Goal: Task Accomplishment & Management: Complete application form

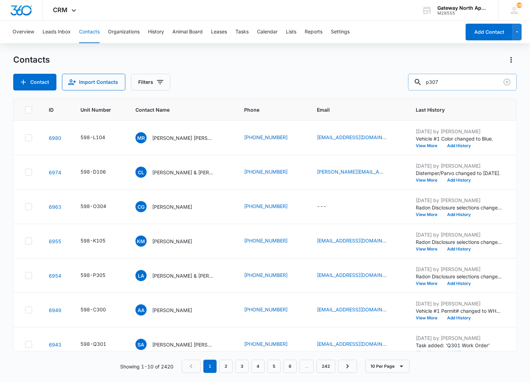
type input "p307"
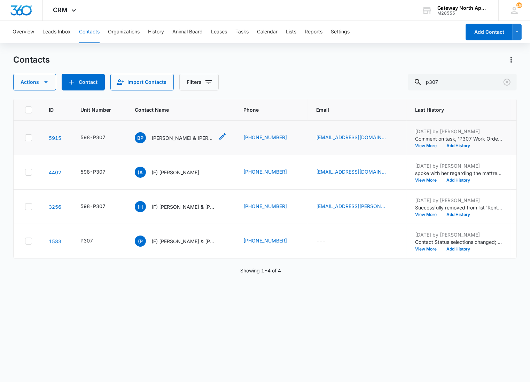
click at [182, 138] on p "[PERSON_NAME] & [PERSON_NAME]" at bounding box center [182, 137] width 63 height 7
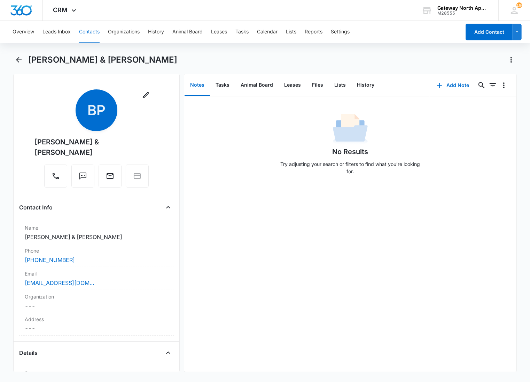
drag, startPoint x: 274, startPoint y: 202, endPoint x: 293, endPoint y: 138, distance: 67.4
click at [274, 202] on div "No Results Try adjusting your search or filters to find what you’re looking for." at bounding box center [350, 234] width 332 height 276
click at [312, 88] on button "Files" at bounding box center [317, 86] width 22 height 22
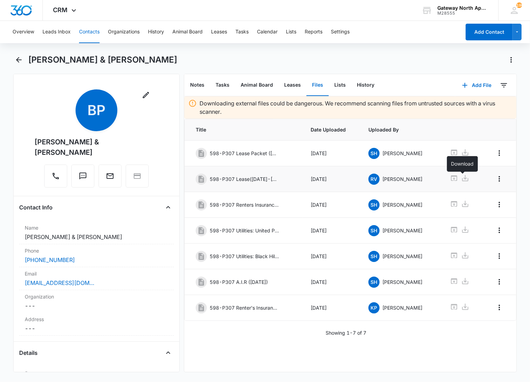
click at [465, 181] on icon at bounding box center [465, 178] width 6 height 6
click at [18, 60] on icon "Back" at bounding box center [19, 60] width 8 height 8
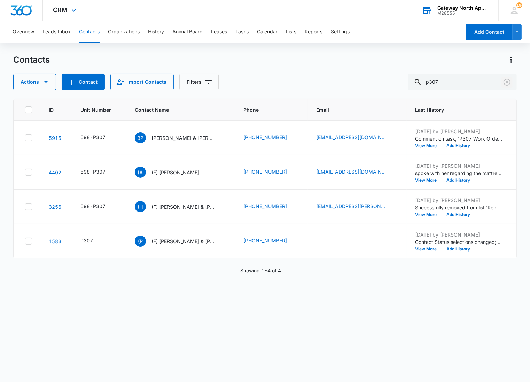
click at [506, 82] on icon "Clear" at bounding box center [507, 82] width 8 height 8
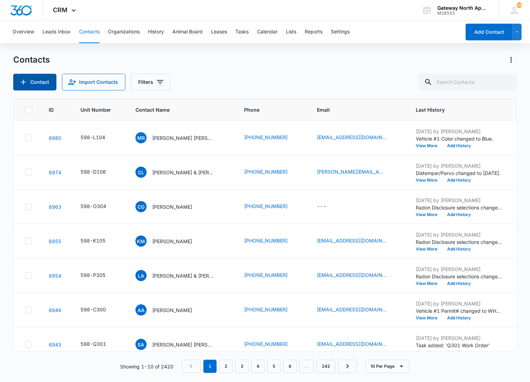
click at [49, 81] on button "Contact" at bounding box center [34, 82] width 43 height 17
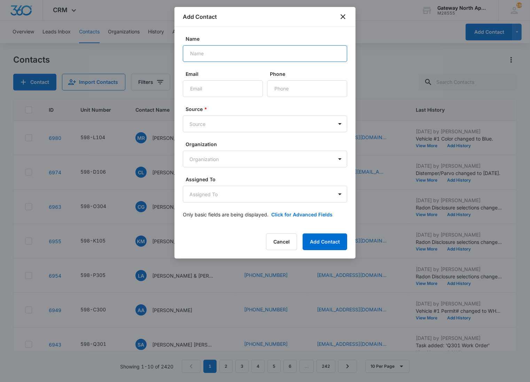
click at [246, 60] on input "Name" at bounding box center [265, 53] width 164 height 17
type input "[PERSON_NAME]"
type input "[EMAIL_ADDRESS][DOMAIN_NAME]"
type input "[PHONE_NUMBER]"
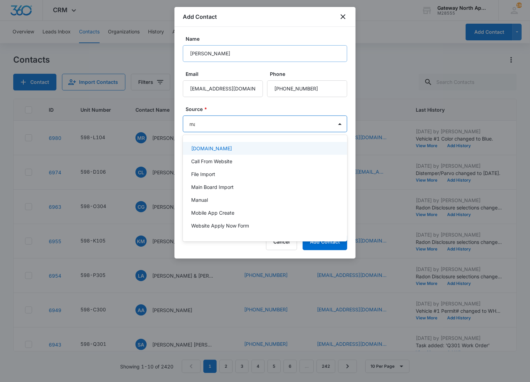
type input "man"
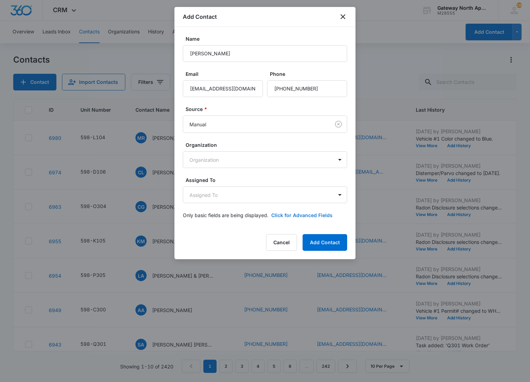
click at [299, 213] on button "Click for Advanced Fields" at bounding box center [301, 215] width 61 height 7
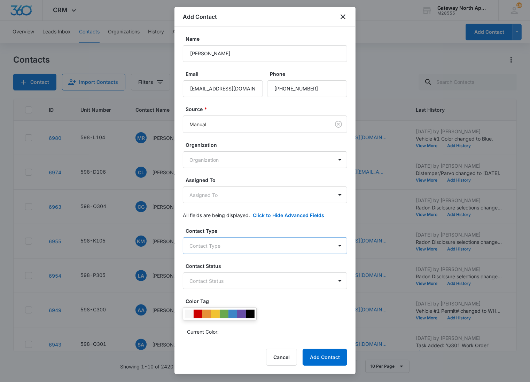
click at [231, 241] on body "CRM Apps Reputation Websites Forms CRM Email Social Content Ads Intelligence Fi…" at bounding box center [265, 191] width 530 height 382
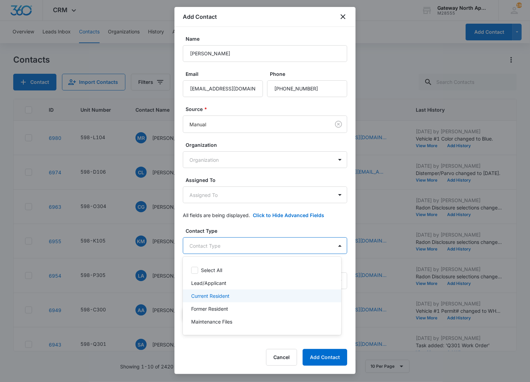
click at [227, 294] on p "Current Resident" at bounding box center [210, 296] width 38 height 7
click at [251, 246] on div at bounding box center [265, 191] width 530 height 382
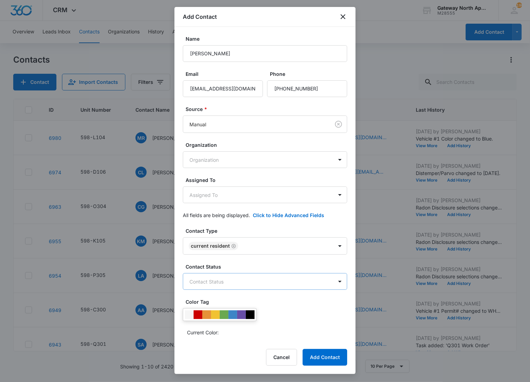
click at [239, 276] on body "CRM Apps Reputation Websites Forms CRM Email Social Content Ads Intelligence Fi…" at bounding box center [265, 191] width 530 height 382
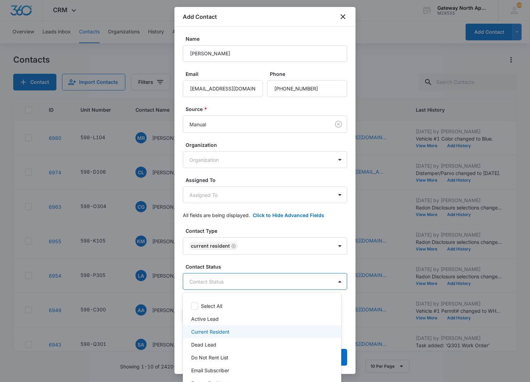
click at [223, 332] on p "Current Resident" at bounding box center [210, 331] width 38 height 7
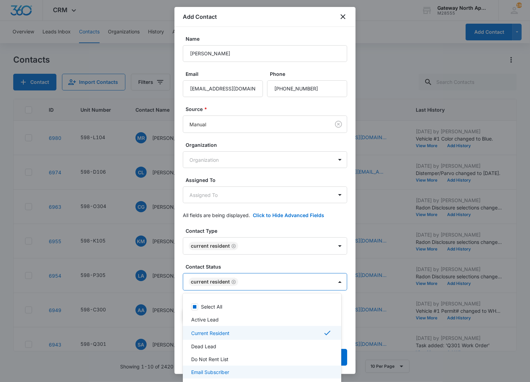
click at [214, 375] on p "Email Subscriber" at bounding box center [210, 372] width 38 height 7
click at [304, 288] on div at bounding box center [265, 191] width 530 height 382
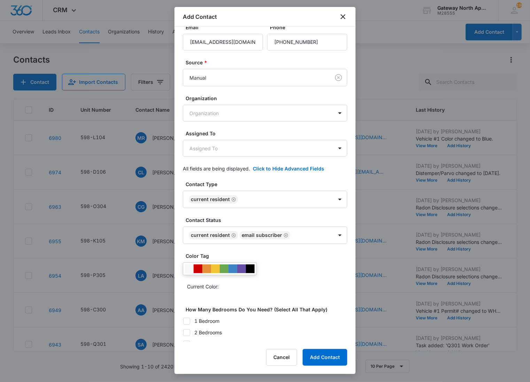
scroll to position [100, 0]
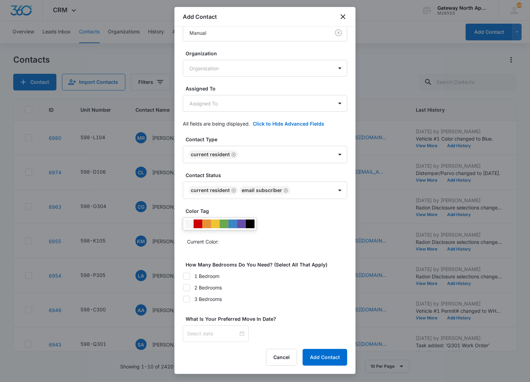
click at [189, 286] on icon at bounding box center [187, 288] width 6 height 6
click at [183, 288] on input "2 Bedrooms" at bounding box center [183, 288] width 0 height 0
checkbox input "true"
click at [234, 333] on div at bounding box center [215, 334] width 57 height 8
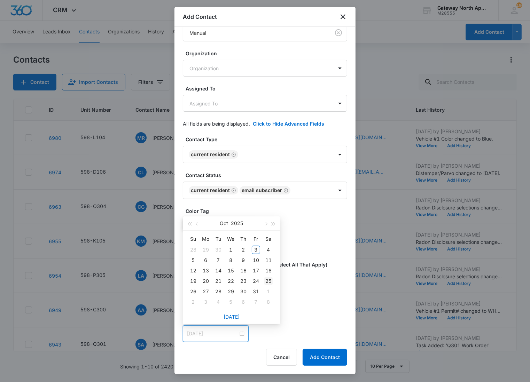
type input "[DATE]"
click at [266, 279] on div "25" at bounding box center [268, 281] width 8 height 8
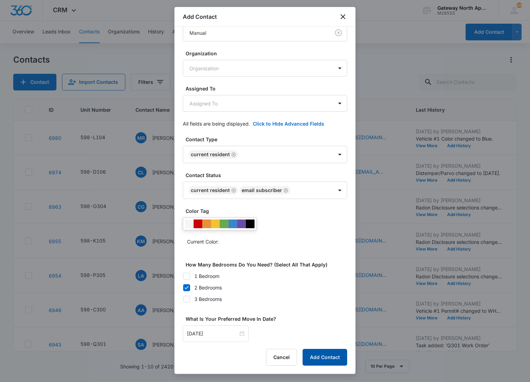
click at [310, 361] on button "Add Contact" at bounding box center [325, 357] width 45 height 17
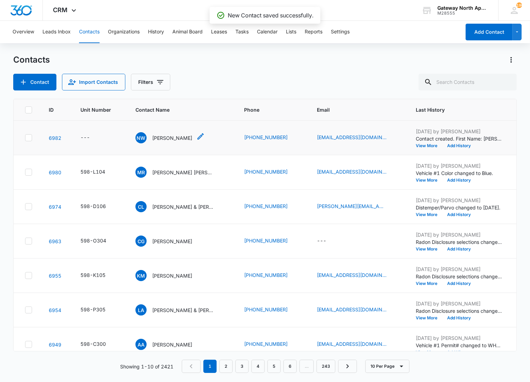
click at [164, 141] on div "NW [PERSON_NAME]" at bounding box center [163, 137] width 57 height 11
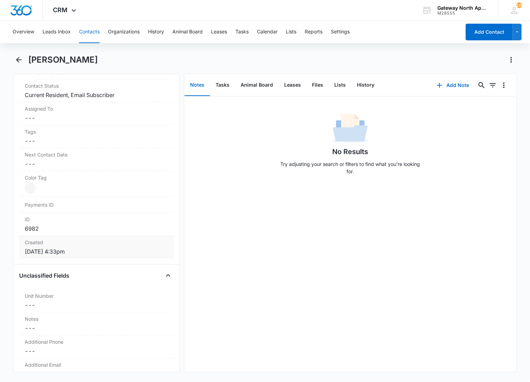
scroll to position [348, 0]
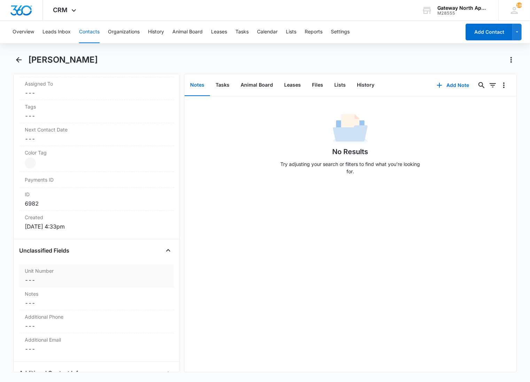
click at [80, 270] on label "Unit Number" at bounding box center [96, 270] width 143 height 7
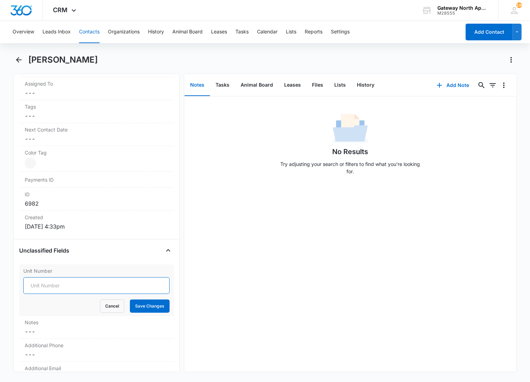
click at [65, 286] on input "Unit Number" at bounding box center [96, 286] width 146 height 17
type input "598-I206"
click at [130, 300] on button "Save Changes" at bounding box center [150, 306] width 40 height 13
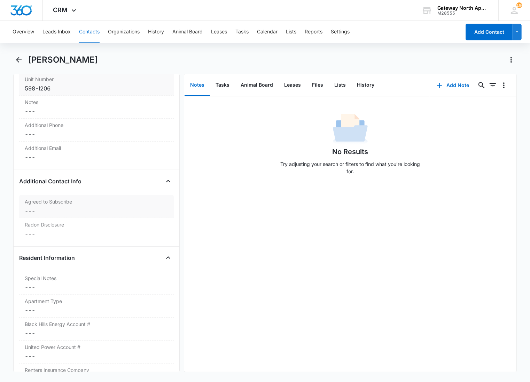
scroll to position [542, 0]
click at [56, 206] on dd "Cancel Save Changes ---" at bounding box center [96, 209] width 143 height 8
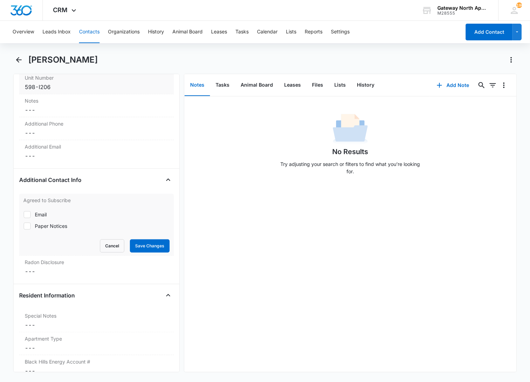
click at [46, 215] on div "Email" at bounding box center [41, 214] width 12 height 7
click at [24, 215] on input "Email" at bounding box center [23, 215] width 0 height 0
checkbox input "true"
click at [157, 248] on button "Save Changes" at bounding box center [150, 246] width 40 height 13
click at [89, 265] on label "Radon Disclosure" at bounding box center [96, 262] width 143 height 7
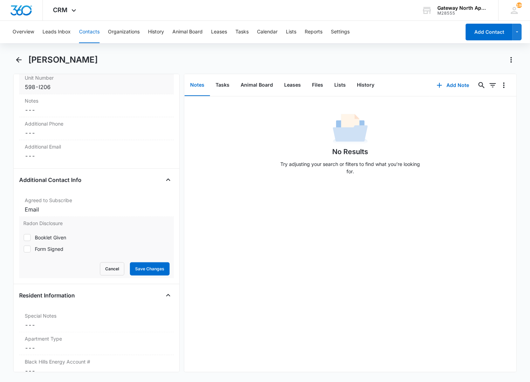
click at [48, 250] on div "Form Signed" at bounding box center [49, 249] width 29 height 7
click at [24, 249] on input "Form Signed" at bounding box center [23, 249] width 0 height 0
checkbox input "true"
click at [137, 265] on button "Save Changes" at bounding box center [150, 269] width 40 height 13
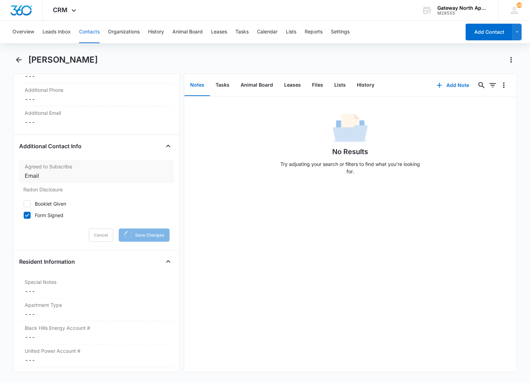
scroll to position [619, 0]
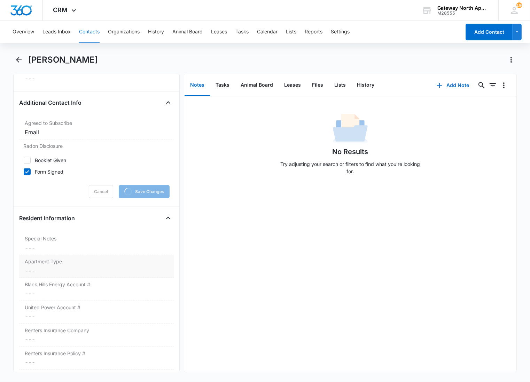
click at [60, 265] on label "Apartment Type" at bounding box center [96, 261] width 143 height 7
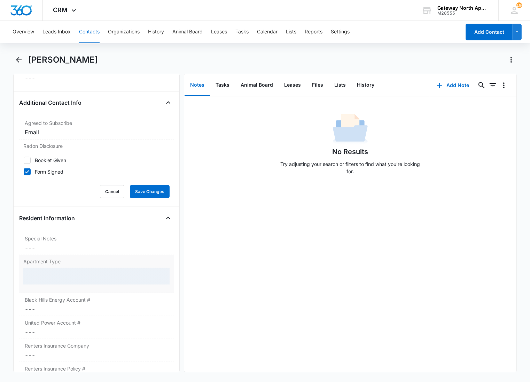
click at [68, 274] on div at bounding box center [96, 276] width 146 height 17
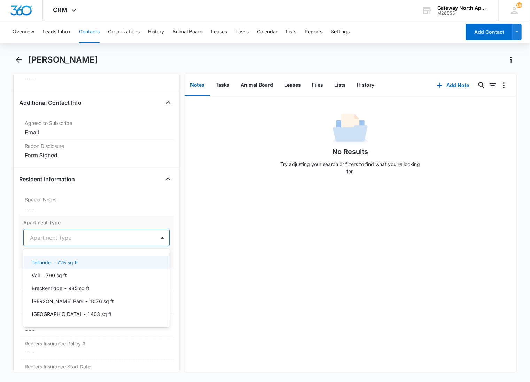
click at [68, 238] on div at bounding box center [88, 238] width 116 height 10
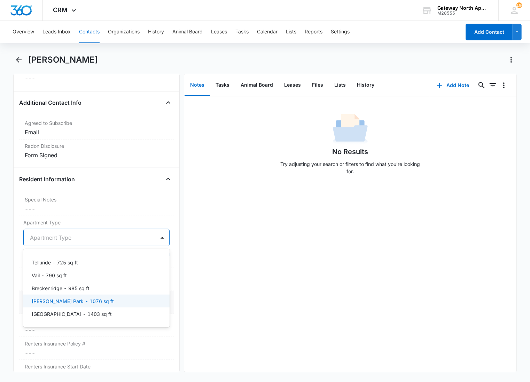
drag, startPoint x: 64, startPoint y: 300, endPoint x: 64, endPoint y: 294, distance: 6.6
click at [64, 301] on p "[PERSON_NAME] Park - 1076 sq ft" at bounding box center [73, 301] width 82 height 7
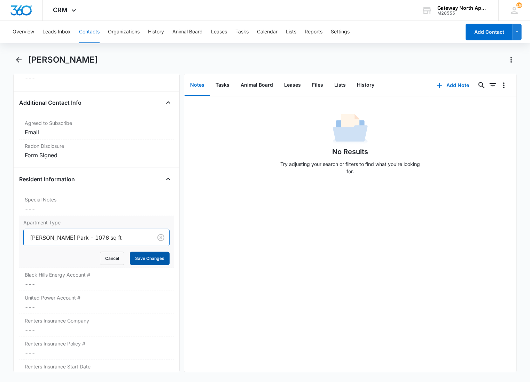
click at [134, 261] on button "Save Changes" at bounding box center [150, 258] width 40 height 13
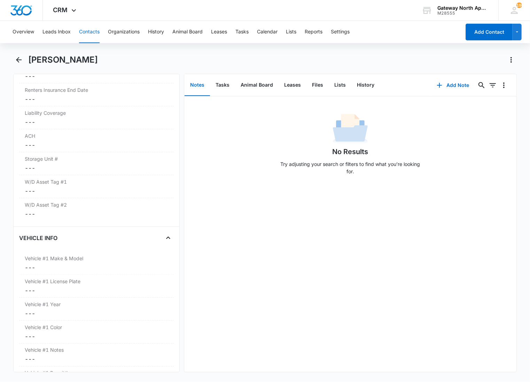
scroll to position [928, 0]
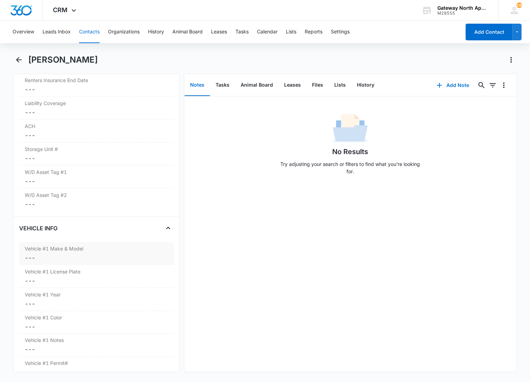
click at [99, 249] on label "Vehicle #1 Make & Model" at bounding box center [96, 248] width 143 height 7
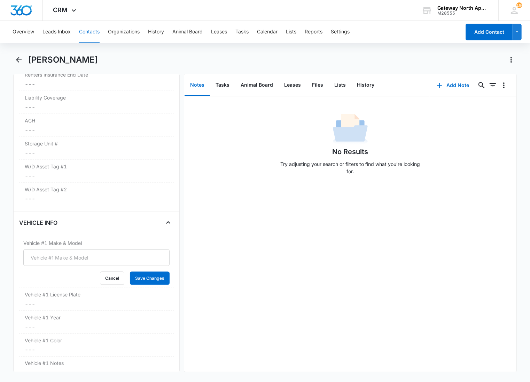
scroll to position [899, 0]
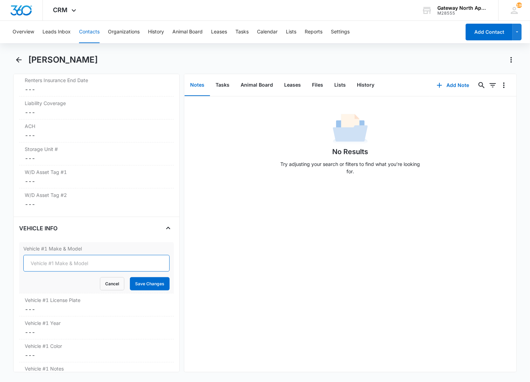
click at [79, 263] on input "Vehicle #1 Make & Model" at bounding box center [96, 263] width 146 height 17
type input "Honda Civic"
click at [130, 278] on button "Save Changes" at bounding box center [150, 284] width 40 height 13
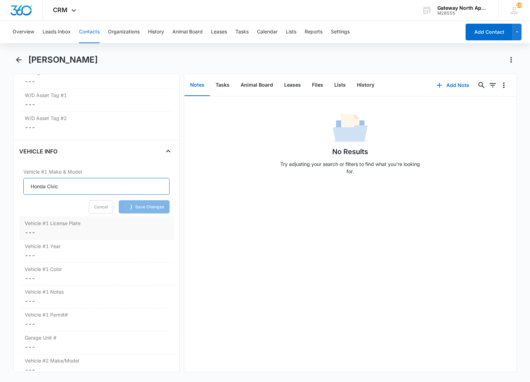
scroll to position [976, 0]
click at [72, 235] on dd "Cancel Save Changes ---" at bounding box center [96, 232] width 143 height 8
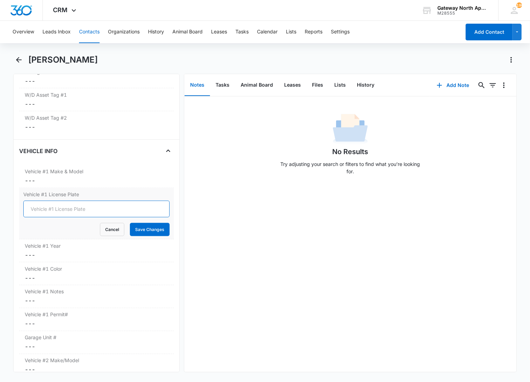
click at [72, 210] on input "Vehicle #1 License Plate" at bounding box center [96, 209] width 146 height 17
type input "LEW-4877"
click at [130, 223] on button "Save Changes" at bounding box center [150, 229] width 40 height 13
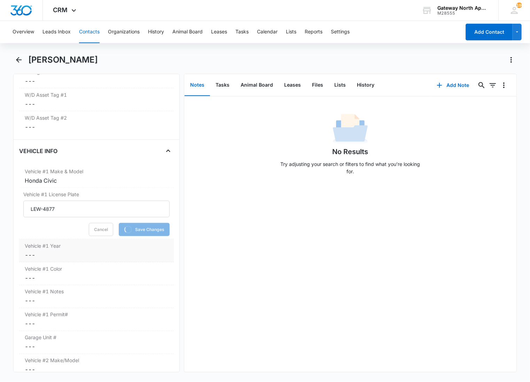
click at [72, 248] on label "Vehicle #1 Year" at bounding box center [96, 245] width 143 height 7
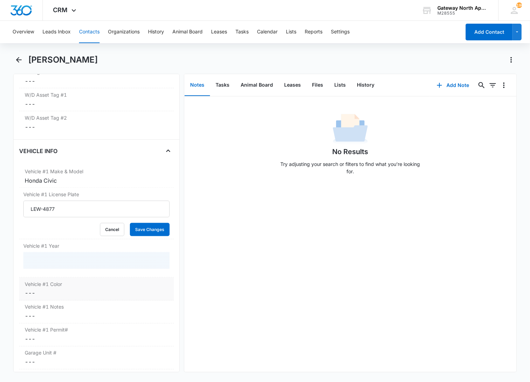
click at [68, 291] on dd "Cancel Save Changes ---" at bounding box center [96, 293] width 143 height 8
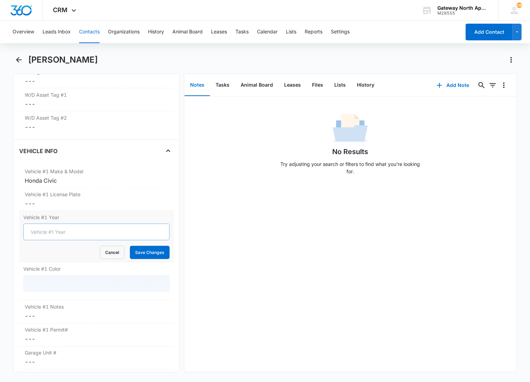
click at [63, 256] on form "Cancel Save Changes" at bounding box center [96, 242] width 146 height 36
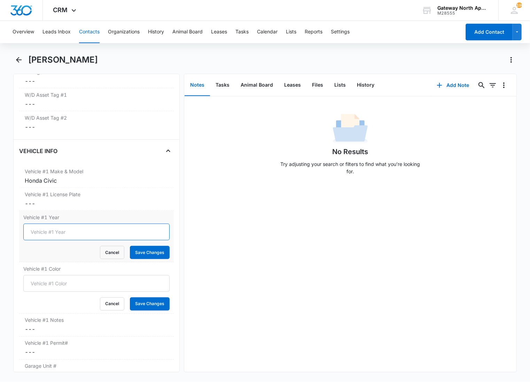
click at [59, 232] on input "Vehicle #1 Year" at bounding box center [96, 232] width 146 height 17
type input "2012"
click at [130, 246] on button "Save Changes" at bounding box center [150, 252] width 40 height 13
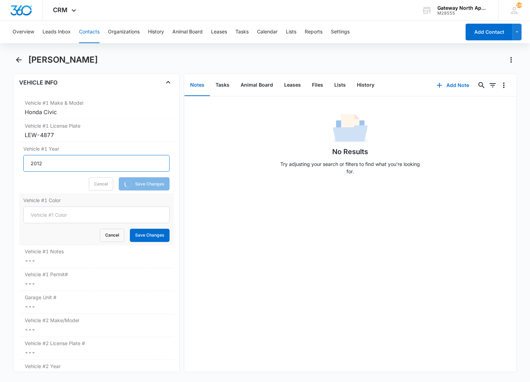
scroll to position [1054, 0]
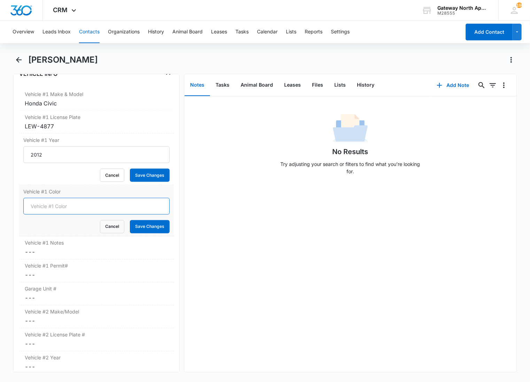
click at [59, 213] on input "Vehicle #1 Color" at bounding box center [96, 206] width 146 height 17
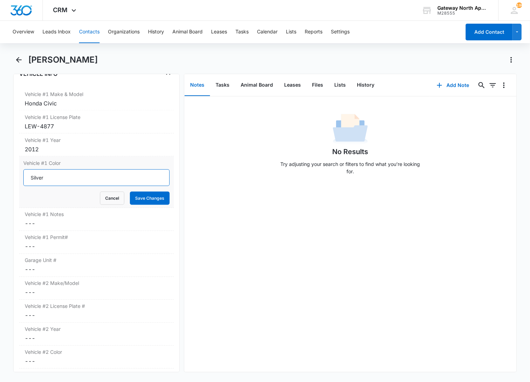
type input "Silver"
click at [130, 192] on button "Save Changes" at bounding box center [150, 198] width 40 height 13
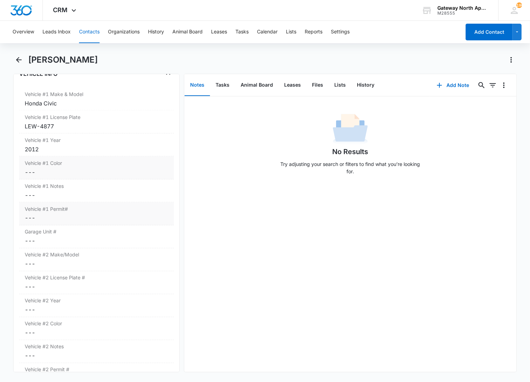
click at [62, 214] on div "Vehicle #1 Permit# Cancel Save Changes ---" at bounding box center [96, 214] width 155 height 23
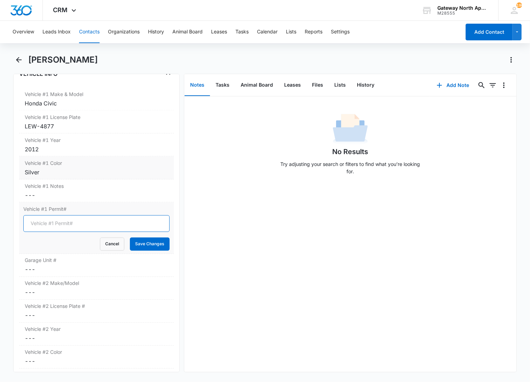
click at [61, 223] on input "Vehicle #1 Permit#" at bounding box center [96, 224] width 146 height 17
type input "WH-3066"
click at [130, 238] on button "Save Changes" at bounding box center [150, 244] width 40 height 13
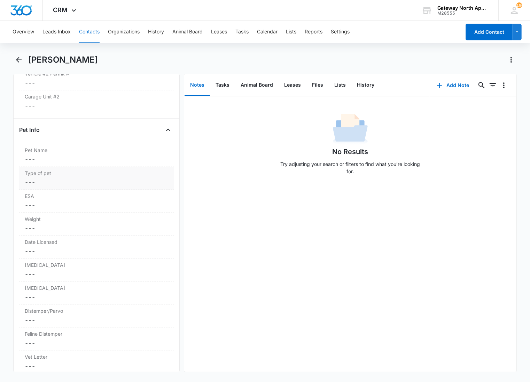
scroll to position [1350, 0]
click at [71, 165] on div "Pet Name Cancel Save Changes ---" at bounding box center [96, 155] width 155 height 23
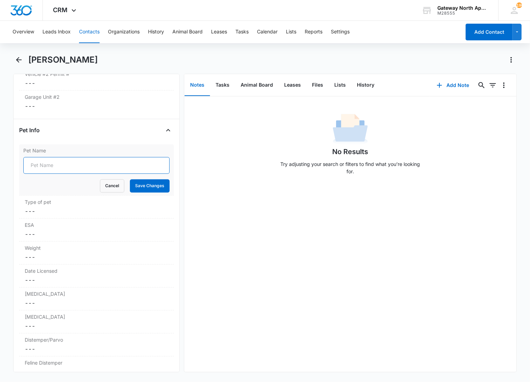
click at [55, 166] on input "Pet Name" at bounding box center [96, 165] width 146 height 17
type input "Rico"
click at [130, 179] on button "Save Changes" at bounding box center [150, 185] width 40 height 13
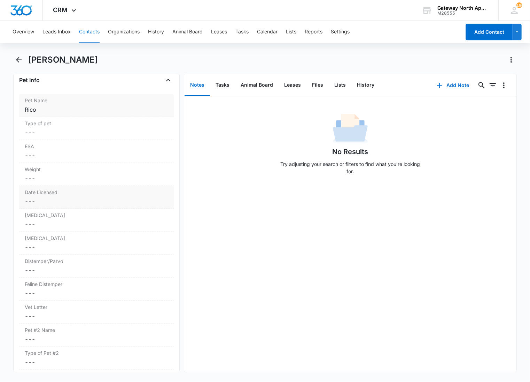
scroll to position [1466, 0]
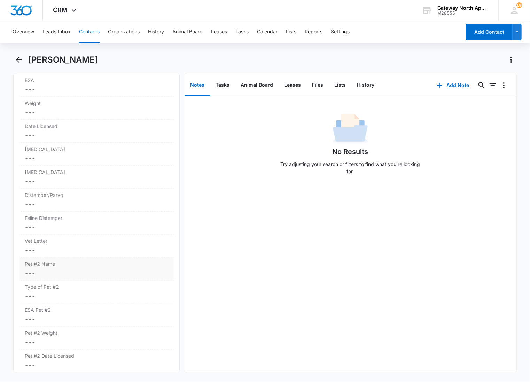
click at [69, 277] on dd "Cancel Save Changes ---" at bounding box center [96, 273] width 143 height 8
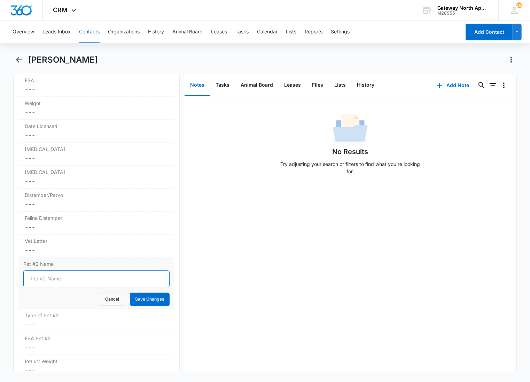
click at [56, 281] on input "Pet #2 Name" at bounding box center [96, 279] width 146 height 17
type input "Rocky"
click at [130, 293] on button "Save Changes" at bounding box center [150, 299] width 40 height 13
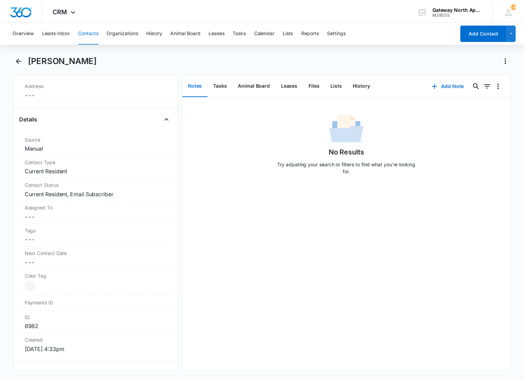
scroll to position [0, 0]
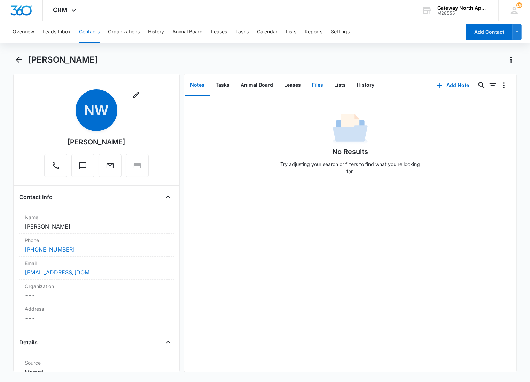
click at [319, 86] on button "Files" at bounding box center [317, 86] width 22 height 22
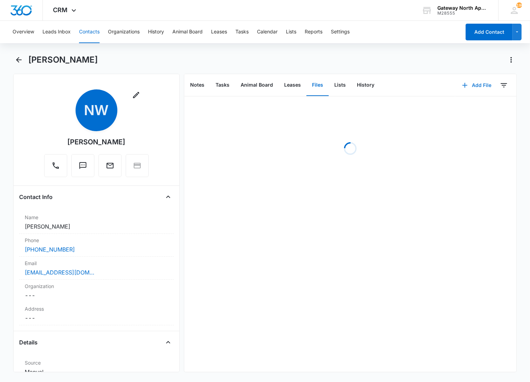
click at [472, 84] on button "Add File" at bounding box center [476, 85] width 43 height 17
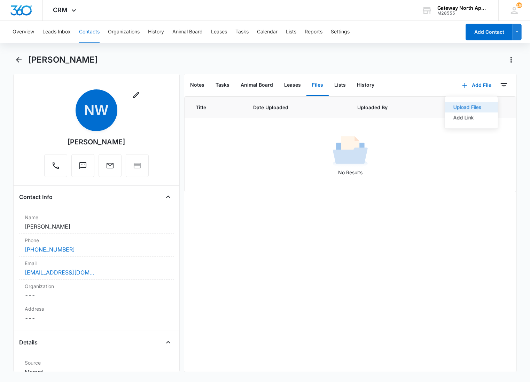
click at [453, 106] on div "Upload Files" at bounding box center [467, 107] width 28 height 5
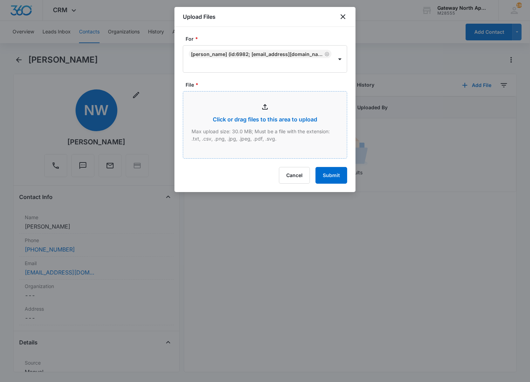
type input "C:\fakepath\I206_10032025111442.pdf"
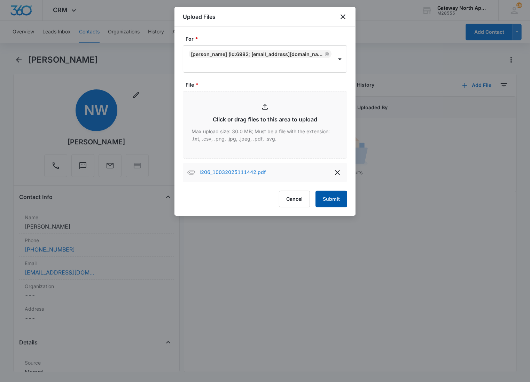
click at [325, 198] on button "Submit" at bounding box center [332, 199] width 32 height 17
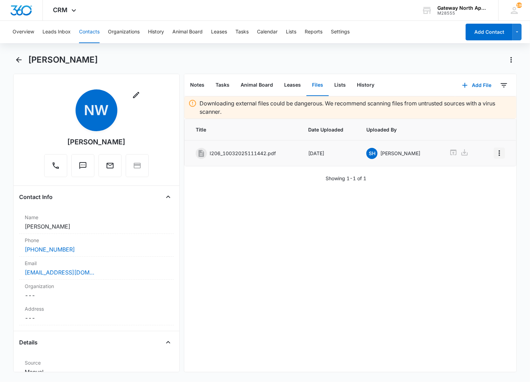
click at [495, 151] on icon "Overflow Menu" at bounding box center [499, 153] width 8 height 8
click at [484, 172] on button "Edit" at bounding box center [479, 173] width 40 height 10
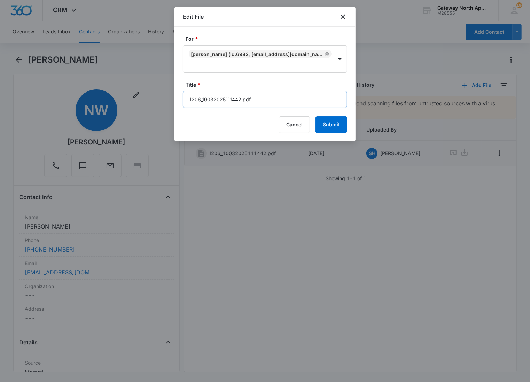
drag, startPoint x: 281, startPoint y: 102, endPoint x: 164, endPoint y: 94, distance: 117.3
click at [164, 94] on body "CRM Apps Reputation Websites Forms CRM Email Social Content Ads Intelligence Fi…" at bounding box center [265, 191] width 530 height 382
type input "598-I206 Applications"
click at [316, 116] on button "Submit" at bounding box center [332, 124] width 32 height 17
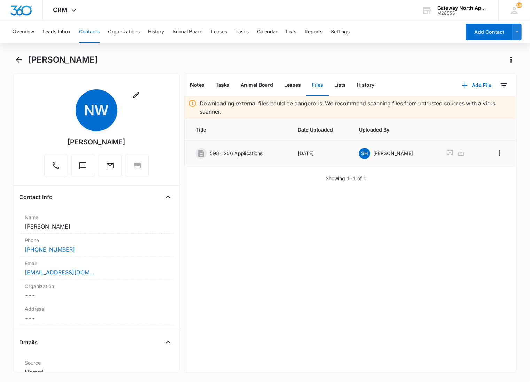
drag, startPoint x: 237, startPoint y: 242, endPoint x: 378, endPoint y: 115, distance: 190.1
click at [237, 242] on div "Downloading external files could be dangerous. We recommend scanning files from…" at bounding box center [350, 234] width 332 height 276
click at [469, 84] on button "Add File" at bounding box center [476, 85] width 43 height 17
click at [461, 107] on div "Upload Files" at bounding box center [467, 107] width 28 height 5
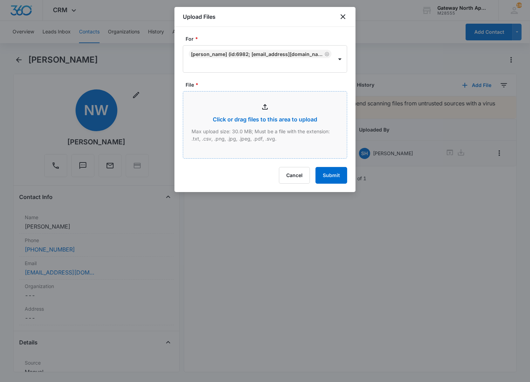
type input "C:\fakepath\I206_10032025155948.pdf"
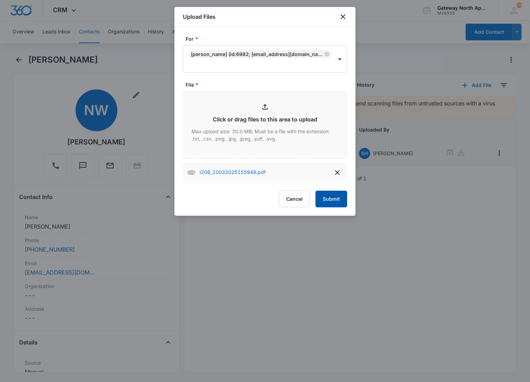
click at [339, 205] on button "Submit" at bounding box center [332, 199] width 32 height 17
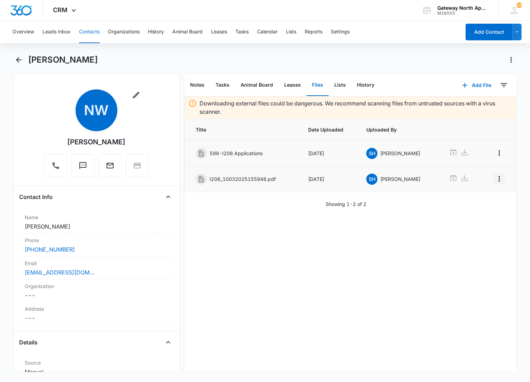
click at [499, 180] on icon "Overflow Menu" at bounding box center [499, 179] width 1 height 6
click at [482, 197] on div "Edit" at bounding box center [474, 199] width 15 height 5
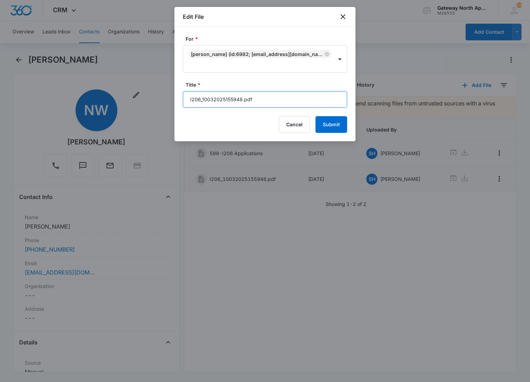
drag, startPoint x: 279, startPoint y: 94, endPoint x: 155, endPoint y: 84, distance: 124.0
click at [155, 90] on body "CRM Apps Reputation Websites Forms CRM Email Social Content Ads Intelligence Fi…" at bounding box center [265, 191] width 530 height 382
type input "598-I206 Lease [DATE]-[DATE]"
click at [316, 116] on button "Submit" at bounding box center [332, 124] width 32 height 17
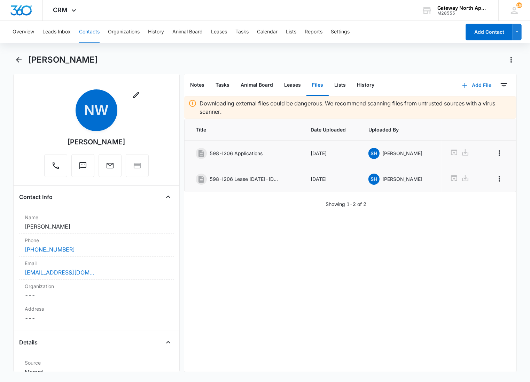
click at [476, 86] on button "Add File" at bounding box center [476, 85] width 43 height 17
click at [469, 109] on div "Upload Files" at bounding box center [467, 107] width 28 height 5
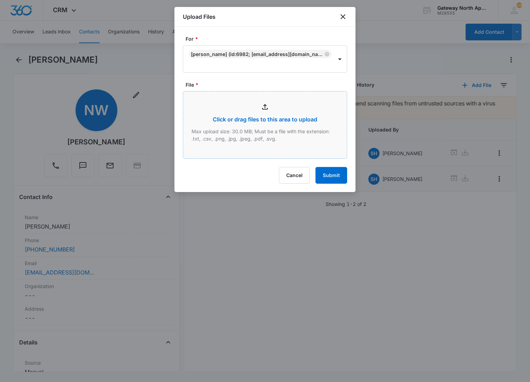
type input "C:\fakepath\I206_10032025155857.pdf"
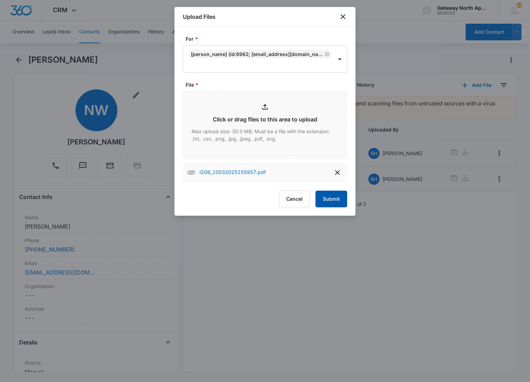
click at [329, 175] on div "I206_10032025155857.pdf" at bounding box center [265, 173] width 164 height 20
click at [325, 198] on button "Submit" at bounding box center [332, 199] width 32 height 17
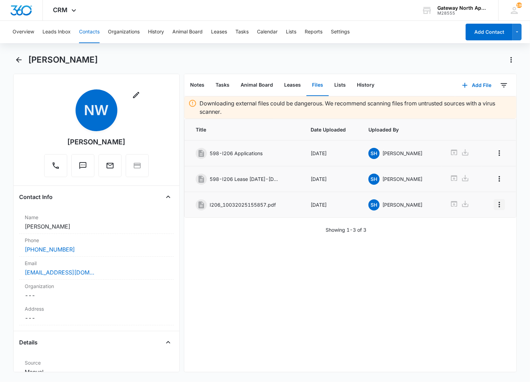
click at [495, 207] on icon "Overflow Menu" at bounding box center [499, 205] width 8 height 8
click at [485, 229] on button "Edit" at bounding box center [479, 225] width 40 height 10
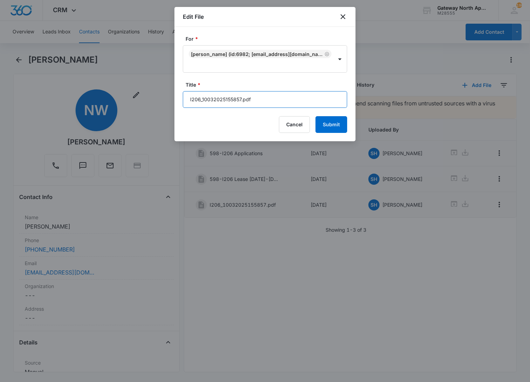
drag, startPoint x: 283, startPoint y: 97, endPoint x: 172, endPoint y: 94, distance: 110.4
click at [172, 96] on body "CRM Apps Reputation Websites Forms CRM Email Social Content Ads Intelligence Fi…" at bounding box center [265, 191] width 530 height 382
type input "598-I206 Lease Packet"
click at [316, 116] on button "Submit" at bounding box center [332, 124] width 32 height 17
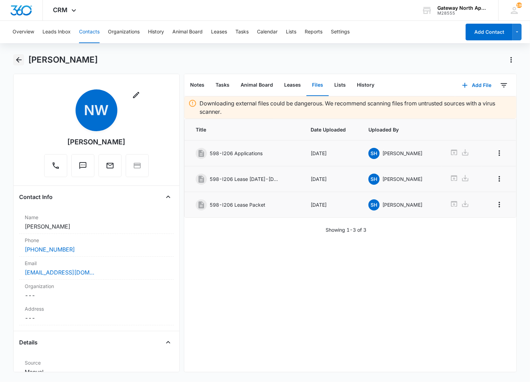
click at [23, 60] on button "Back" at bounding box center [18, 59] width 11 height 11
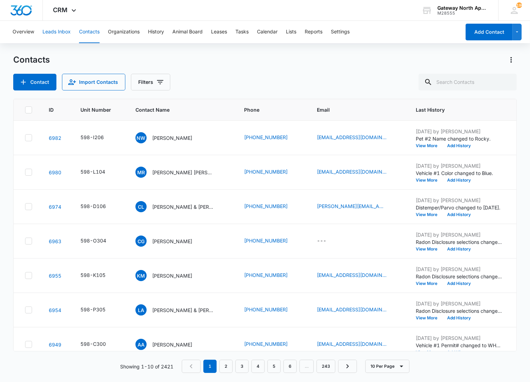
click at [56, 30] on button "Leads Inbox" at bounding box center [56, 32] width 28 height 22
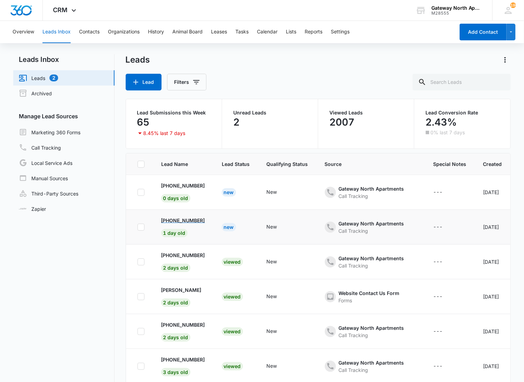
click at [196, 220] on p "[PHONE_NUMBER]" at bounding box center [183, 220] width 44 height 7
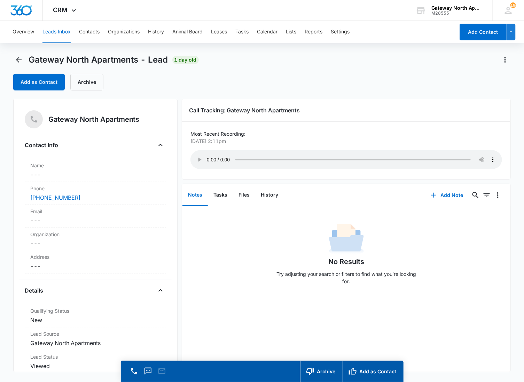
click at [25, 57] on div "Gateway North Apartments - Lead 1 day old" at bounding box center [106, 59] width 186 height 11
click at [19, 60] on icon "Back" at bounding box center [19, 60] width 6 height 6
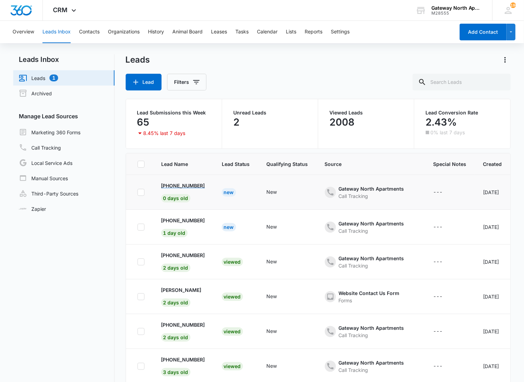
click at [192, 185] on p "[PHONE_NUMBER]" at bounding box center [183, 185] width 44 height 7
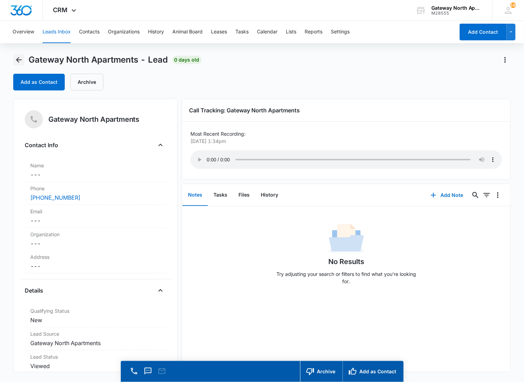
click at [20, 58] on icon "Back" at bounding box center [19, 60] width 8 height 8
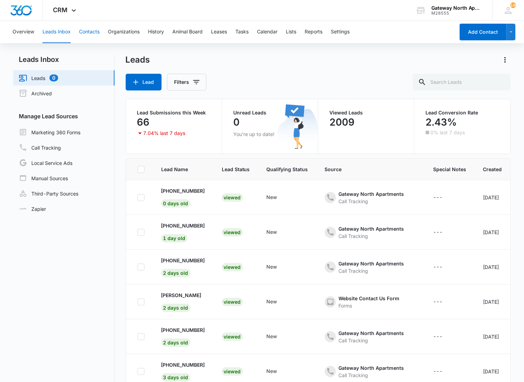
click at [91, 33] on button "Contacts" at bounding box center [89, 32] width 21 height 22
